Goal: Information Seeking & Learning: Learn about a topic

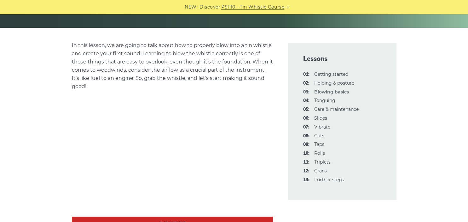
scroll to position [138, 0]
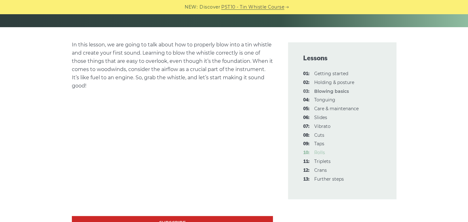
click at [320, 151] on link "10: Rolls" at bounding box center [319, 152] width 11 height 6
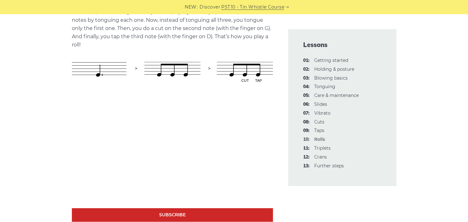
scroll to position [418, 0]
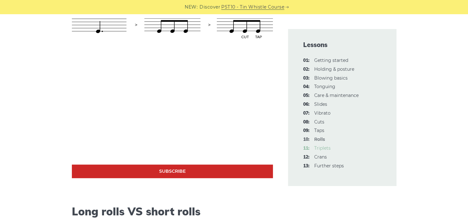
click at [321, 147] on link "11: Triplets" at bounding box center [322, 148] width 16 height 6
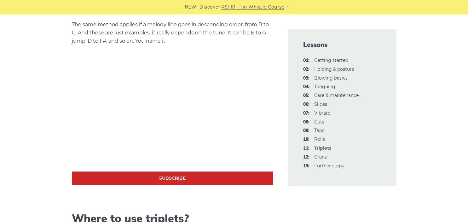
scroll to position [377, 0]
